Goal: Transaction & Acquisition: Purchase product/service

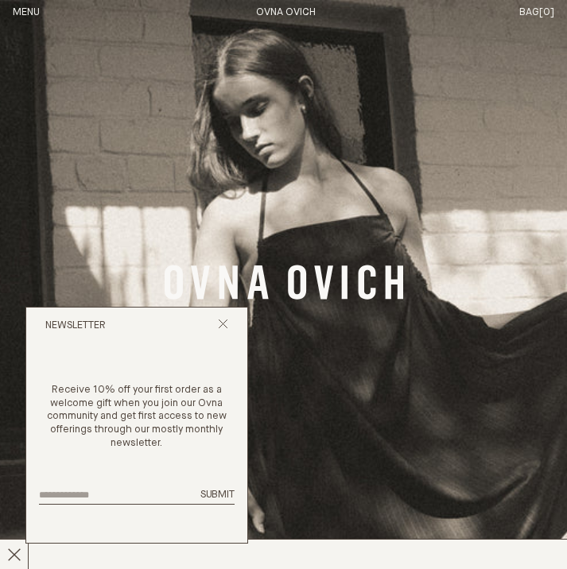
click at [26, 10] on button "Menu" at bounding box center [26, 13] width 27 height 14
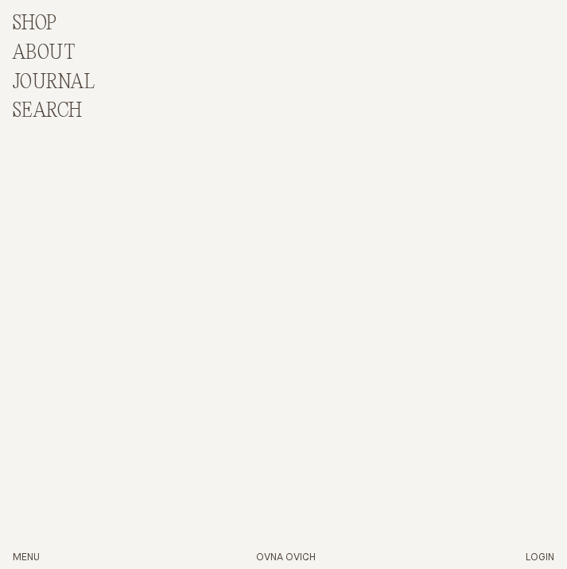
click at [38, 21] on p "Shop" at bounding box center [35, 24] width 45 height 23
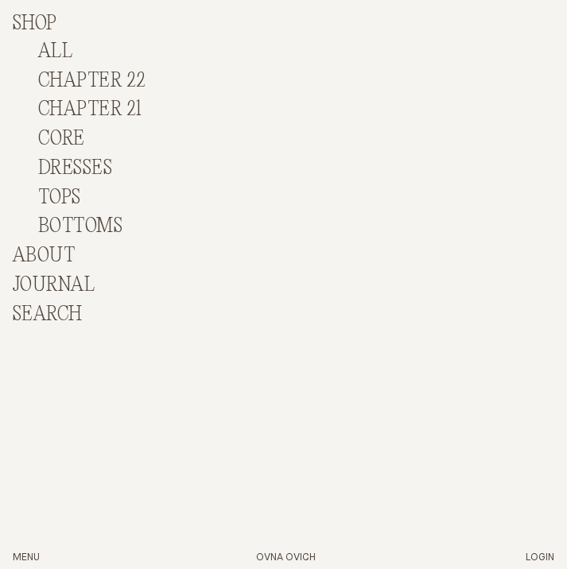
click at [69, 48] on link "ALL" at bounding box center [55, 52] width 34 height 22
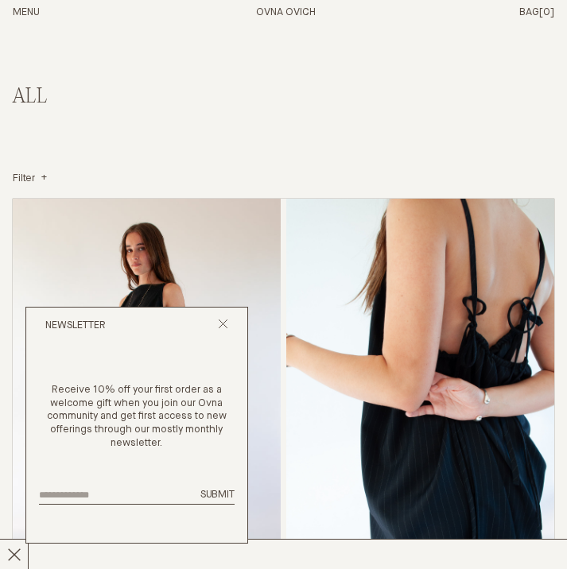
scroll to position [74, 0]
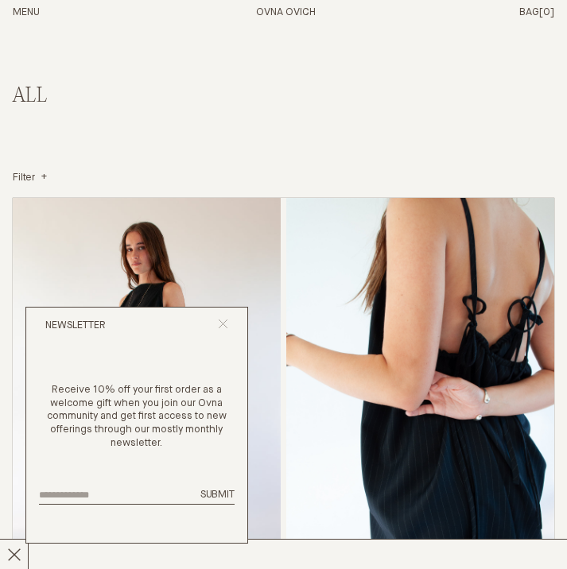
click at [226, 320] on icon "Close popup" at bounding box center [223, 324] width 10 height 10
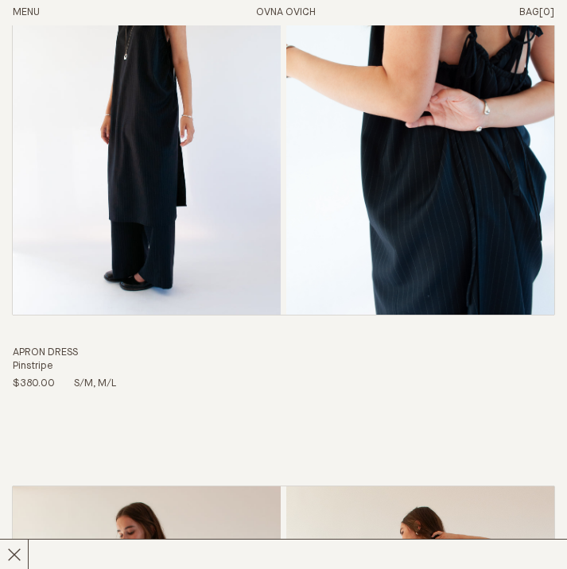
scroll to position [0, 0]
